Goal: Browse casually

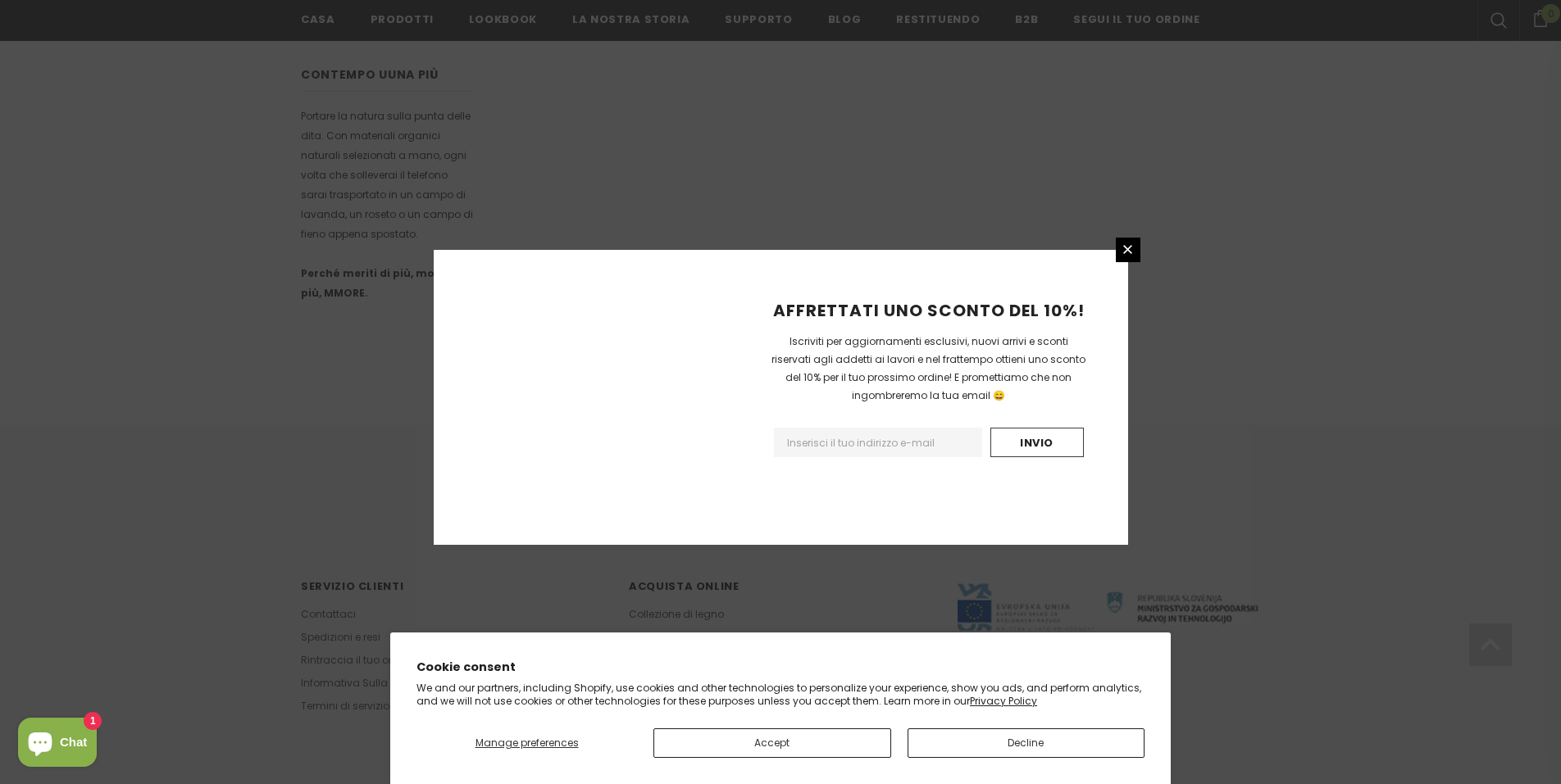
scroll to position [895, 0]
